Goal: Task Accomplishment & Management: Complete application form

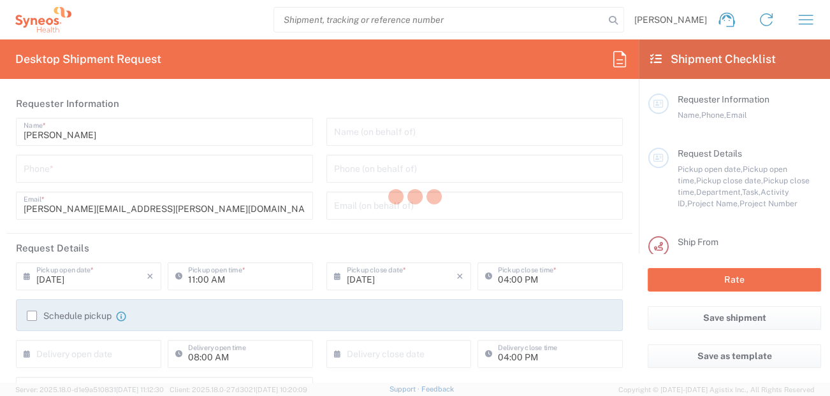
type input "[US_STATE]"
type input "[GEOGRAPHIC_DATA]"
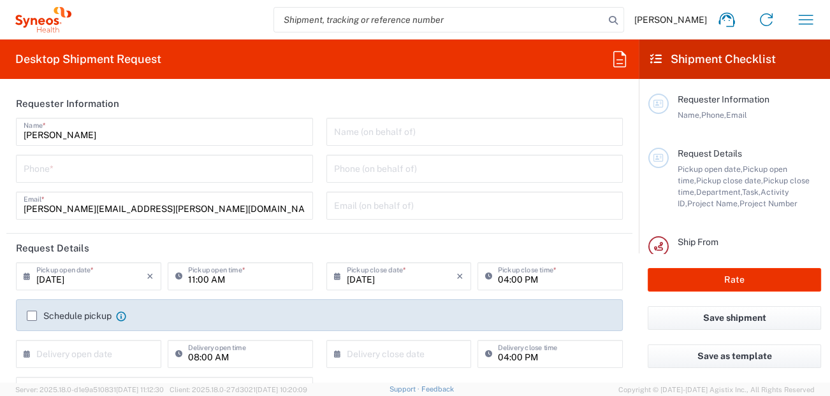
type input "SYNEOS HEALTH CONSULTING INC.-[GEOGRAPHIC_DATA] [GEOGRAPHIC_DATA]"
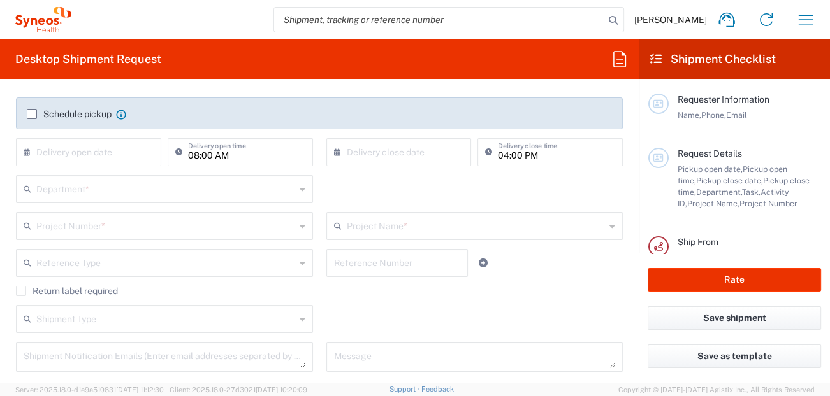
scroll to position [204, 0]
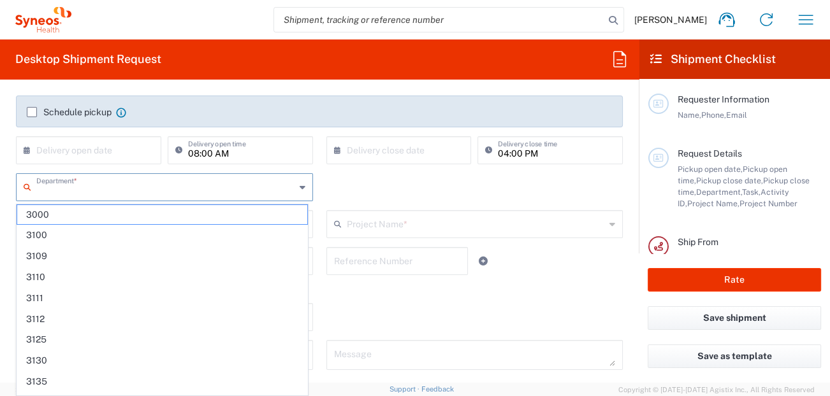
click at [160, 192] on input "text" at bounding box center [165, 186] width 259 height 22
click at [370, 194] on div "Department * 3000 3100 3109 3110 3111 3112 3125 3130 3135 3136 3150 3155 3165 3…" at bounding box center [320, 191] width 620 height 37
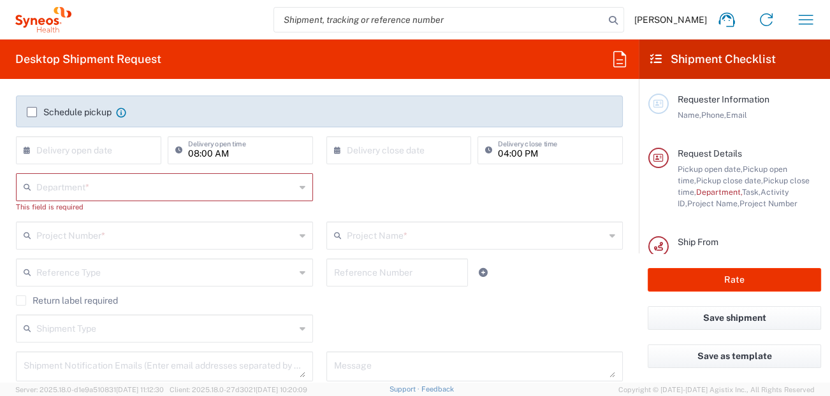
click at [159, 189] on input "text" at bounding box center [165, 186] width 259 height 22
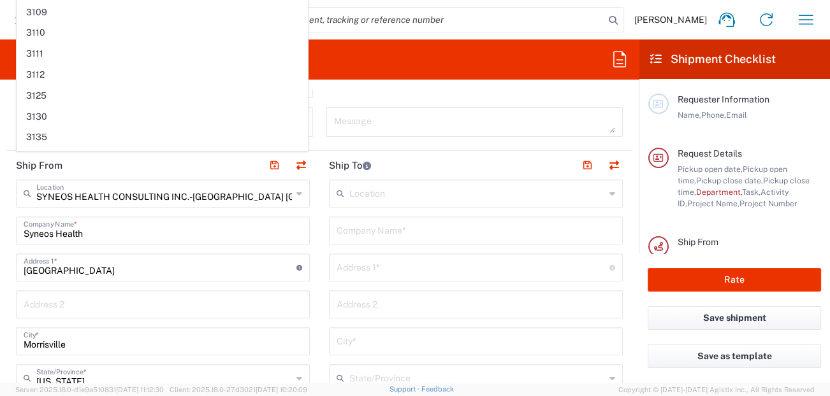
scroll to position [449, 0]
click at [403, 198] on input "text" at bounding box center [477, 193] width 256 height 22
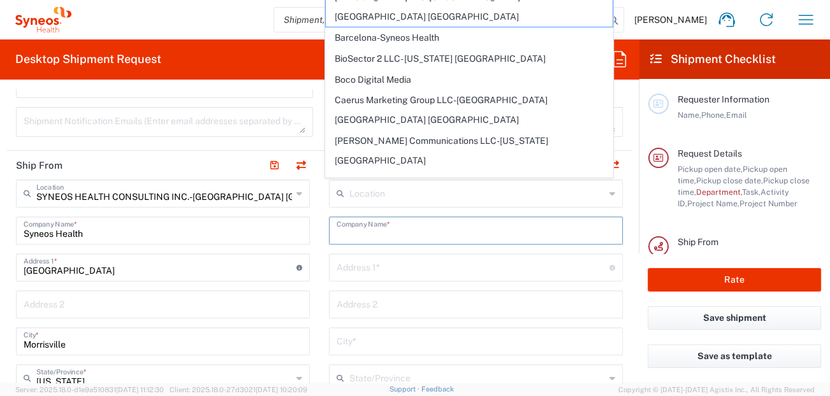
click at [401, 224] on input "text" at bounding box center [476, 230] width 279 height 22
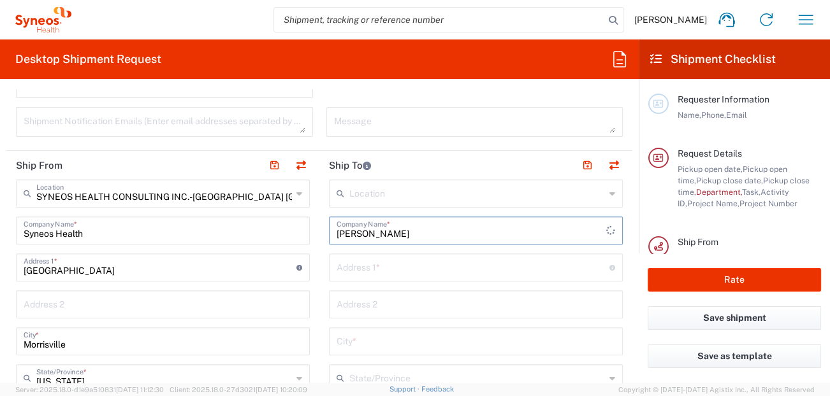
type input "[PERSON_NAME]"
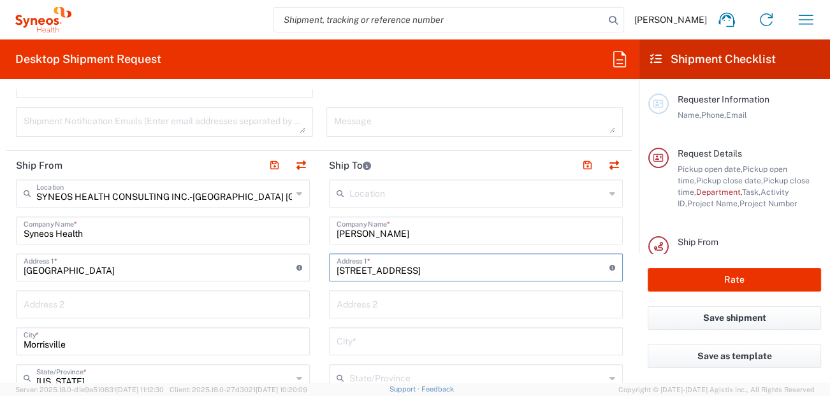
type input "[STREET_ADDRESS]"
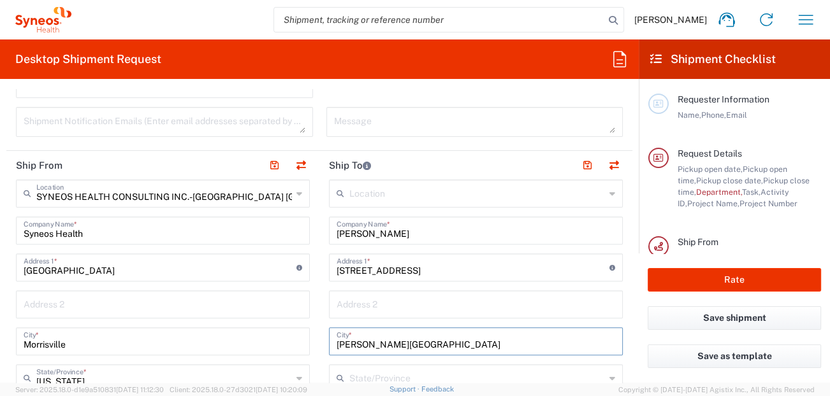
type input "[PERSON_NAME][GEOGRAPHIC_DATA]"
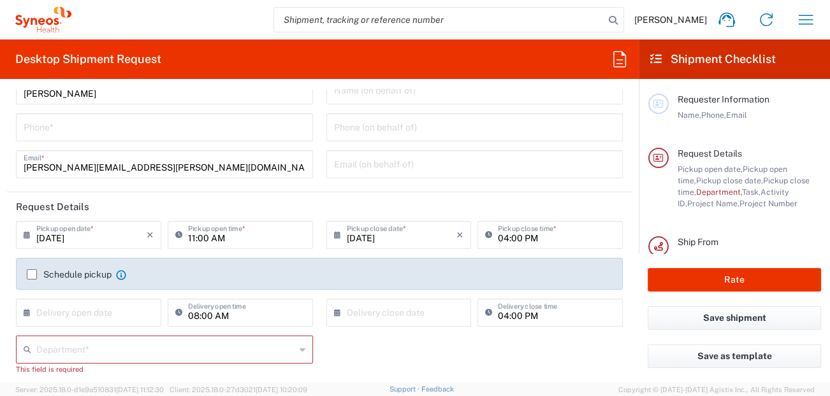
scroll to position [0, 0]
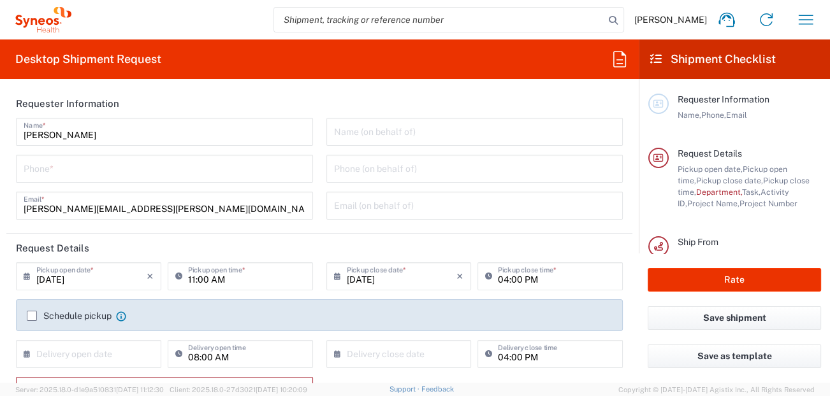
type input "S"
